Goal: Task Accomplishment & Management: Manage account settings

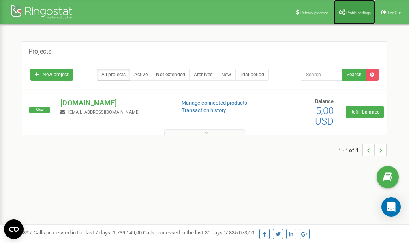
click at [353, 14] on span "Profile settings" at bounding box center [358, 13] width 25 height 4
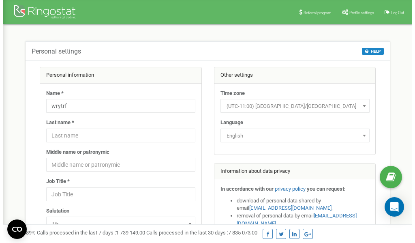
scroll to position [41, 0]
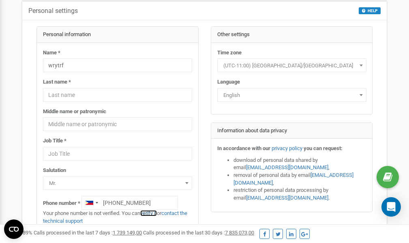
click at [154, 213] on link "verify it" at bounding box center [148, 213] width 17 height 6
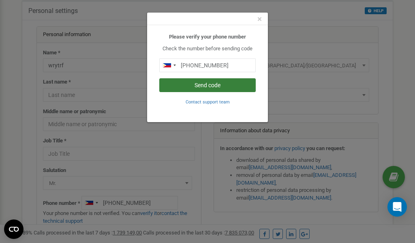
click at [208, 85] on button "Send code" at bounding box center [207, 85] width 97 height 14
